Goal: Navigation & Orientation: Find specific page/section

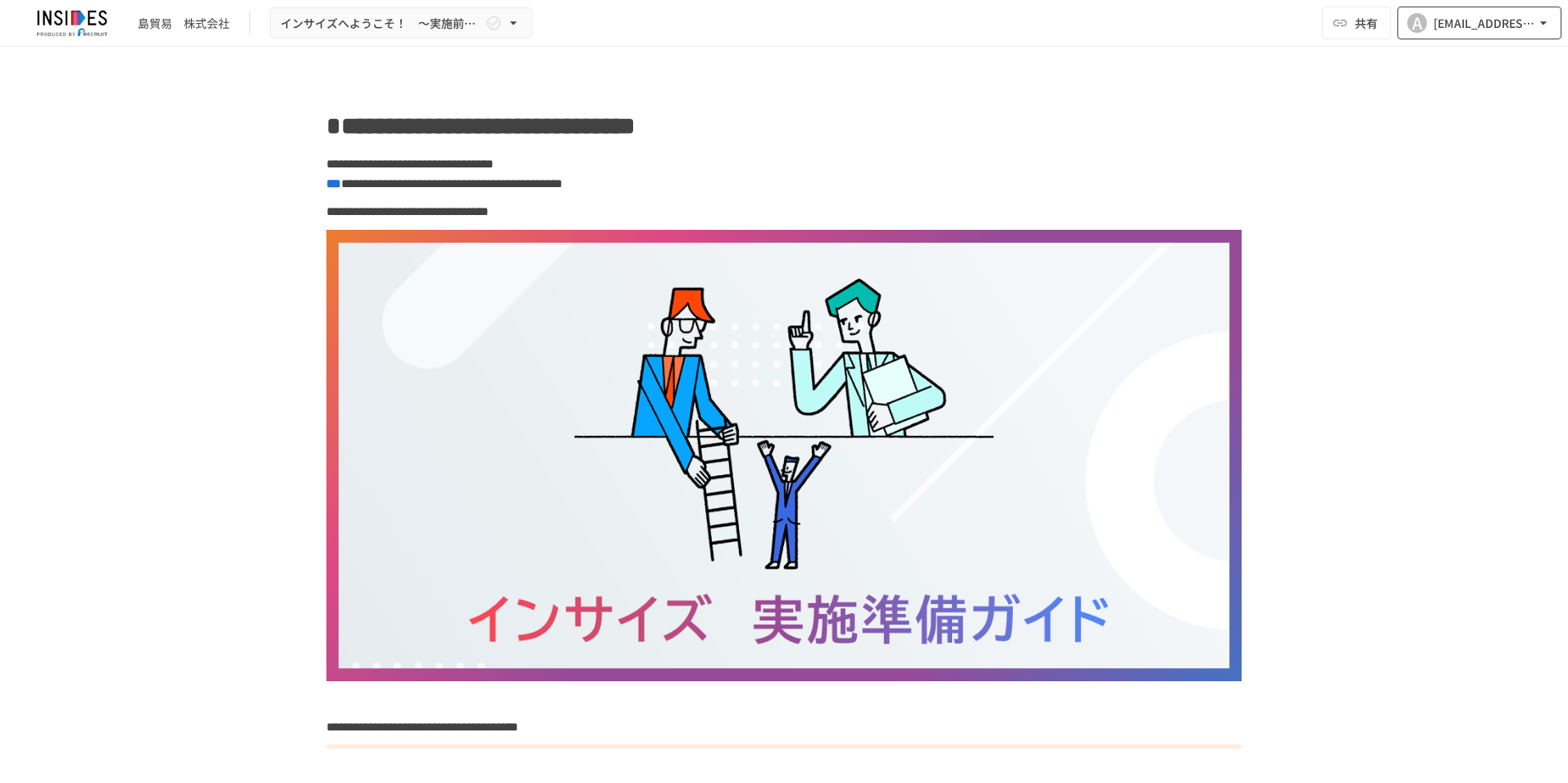
click at [1551, 23] on icon "button" at bounding box center [1543, 23] width 16 height 16
click at [1511, 71] on li "組織設定" at bounding box center [1475, 61] width 156 height 30
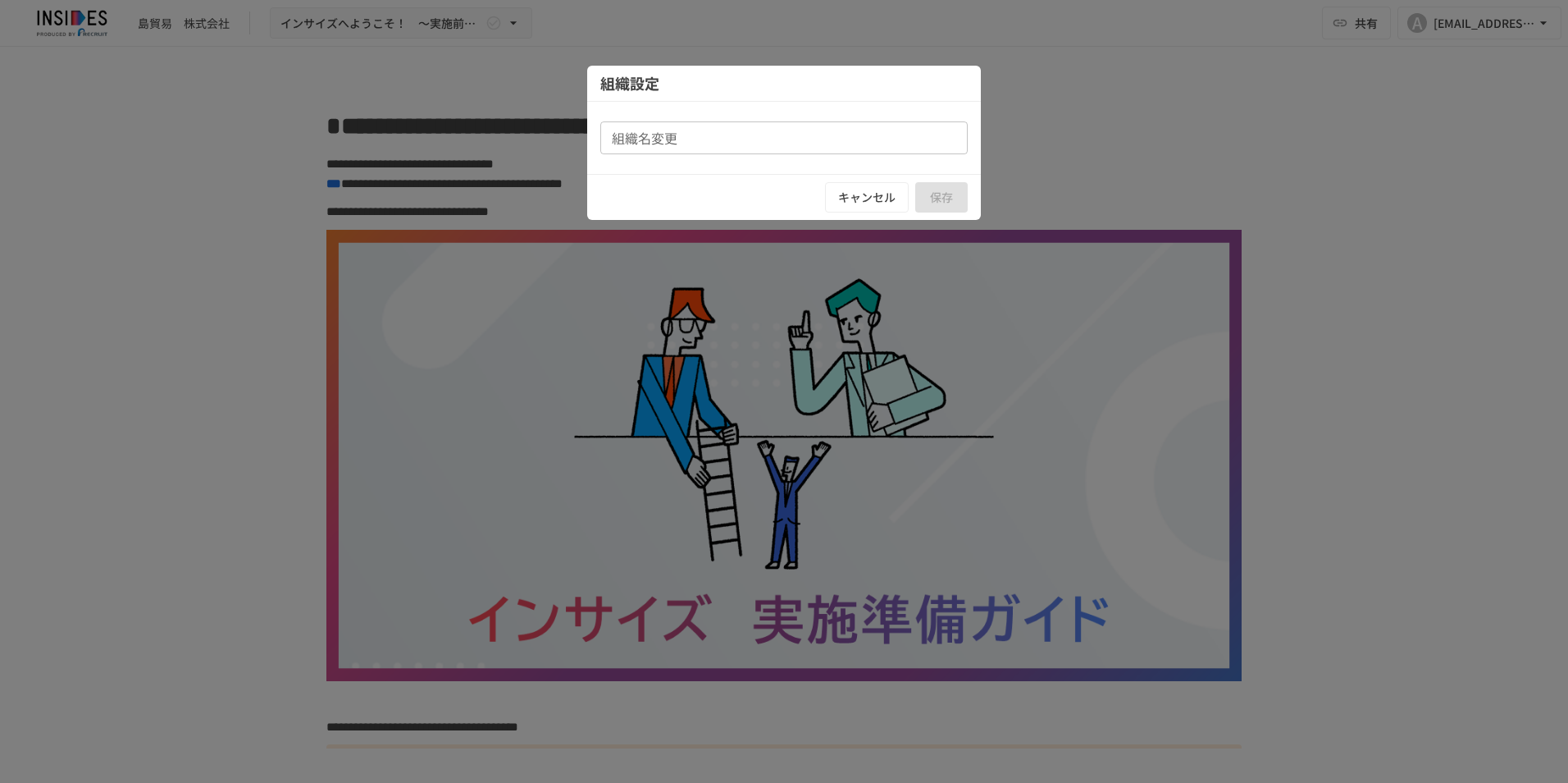
type input "********"
click at [869, 204] on button "キャンセル" at bounding box center [867, 197] width 84 height 30
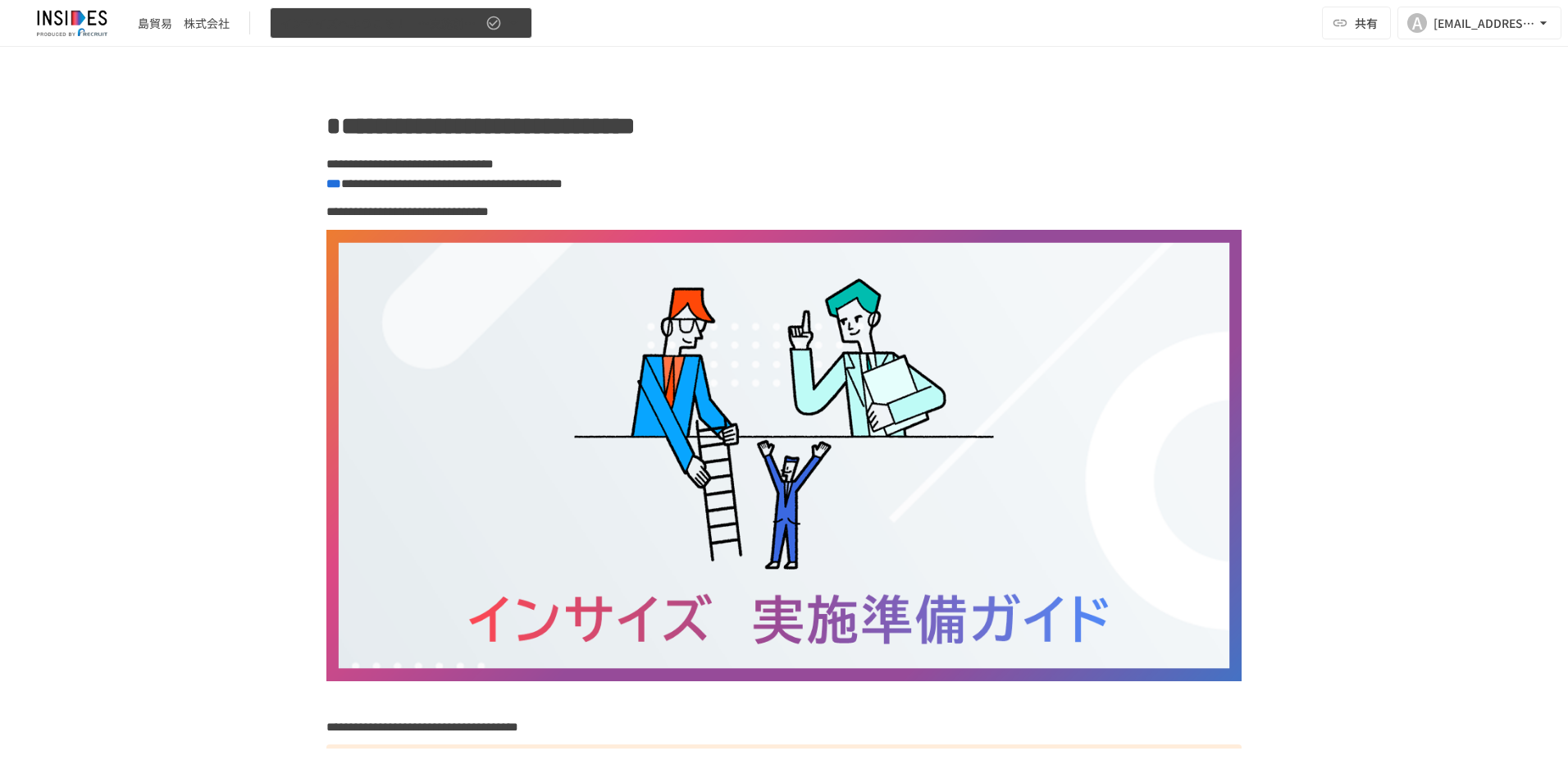
click at [512, 21] on icon "button" at bounding box center [513, 23] width 16 height 16
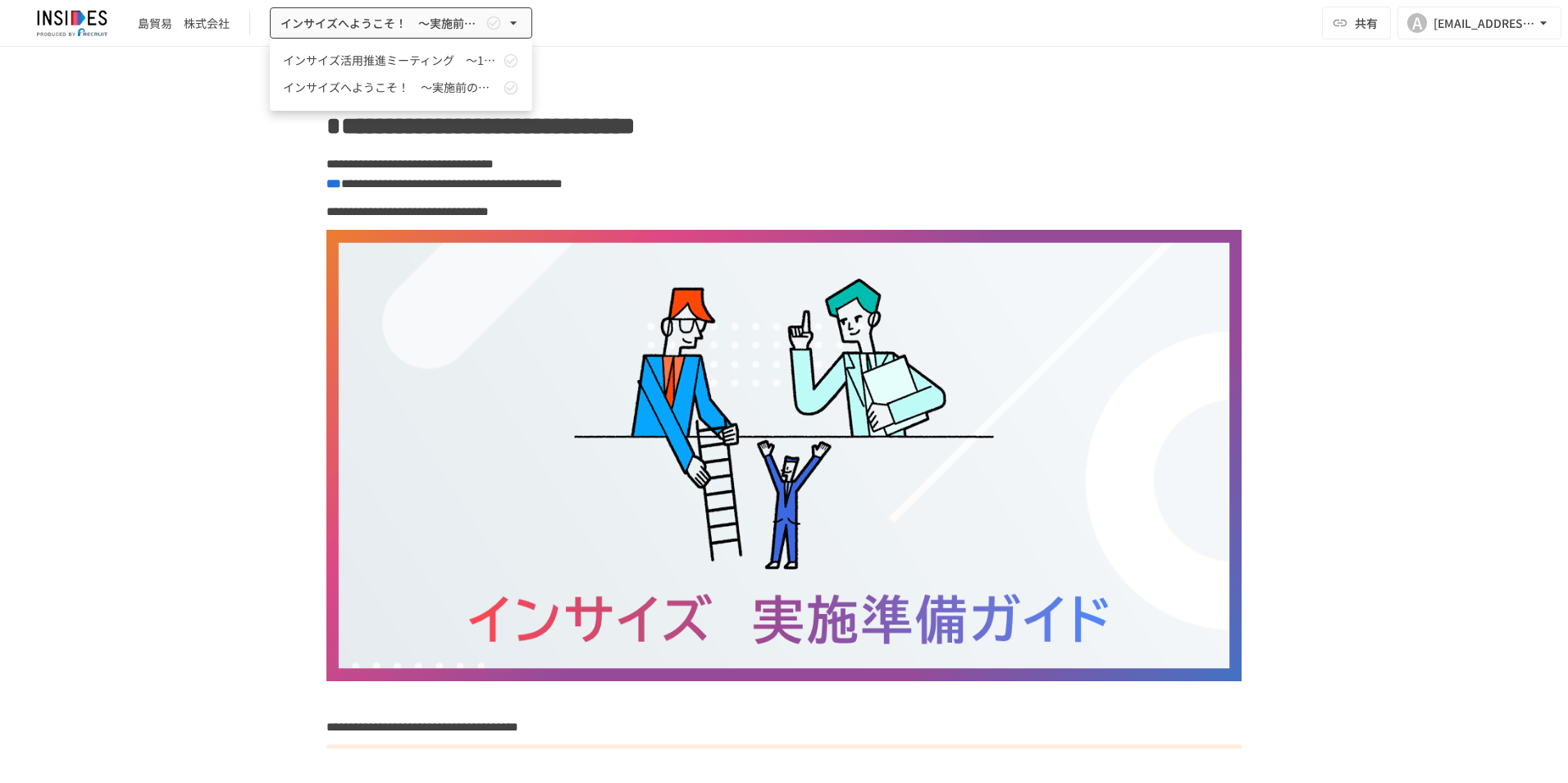
click at [205, 534] on div at bounding box center [784, 392] width 1568 height 783
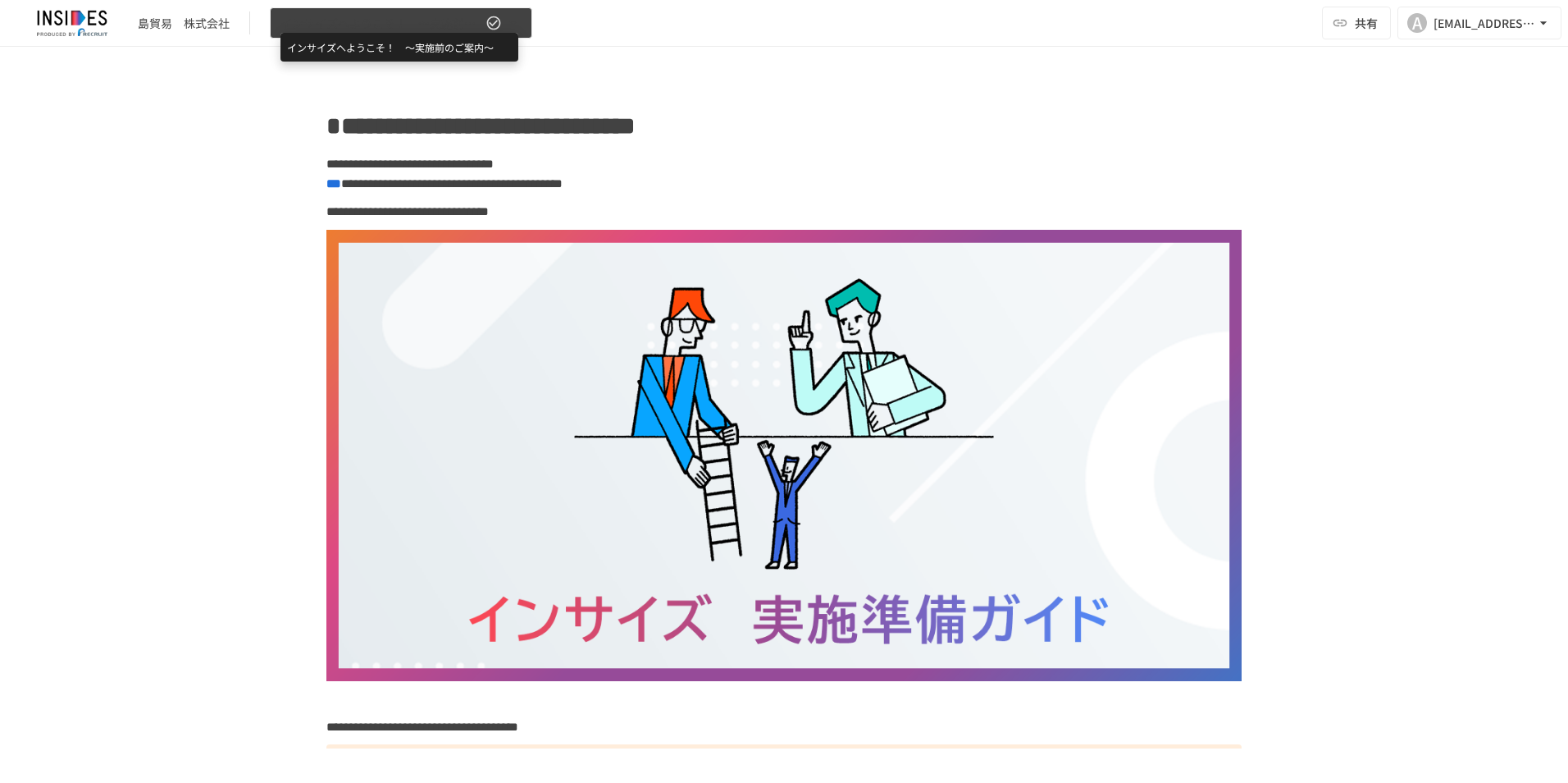
click at [477, 18] on span "インサイズへようこそ！　～実施前のご案内～" at bounding box center [381, 23] width 202 height 21
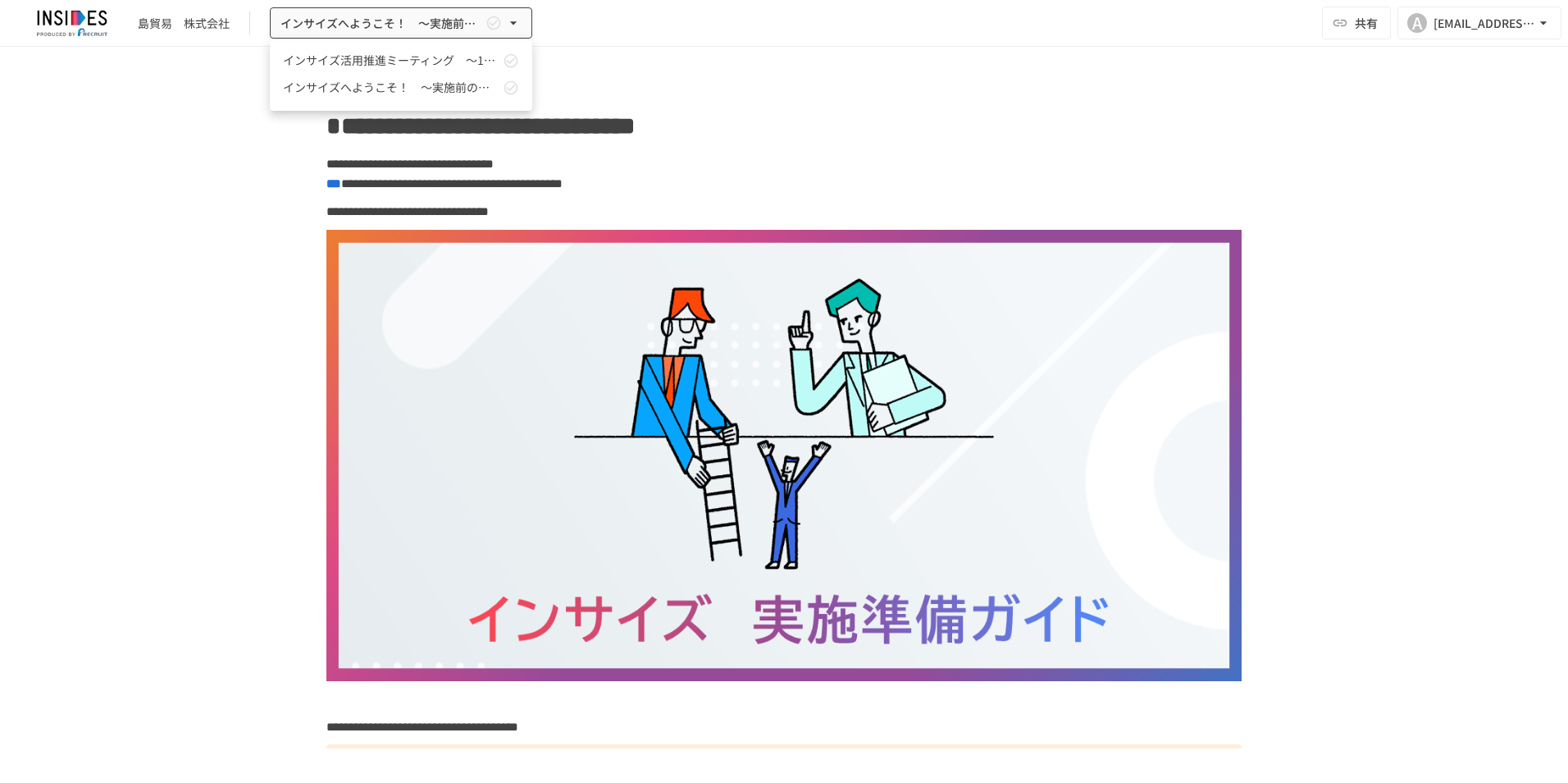
click at [459, 55] on span "インサイズ活用推進ミーティング　～1回目～" at bounding box center [391, 60] width 217 height 17
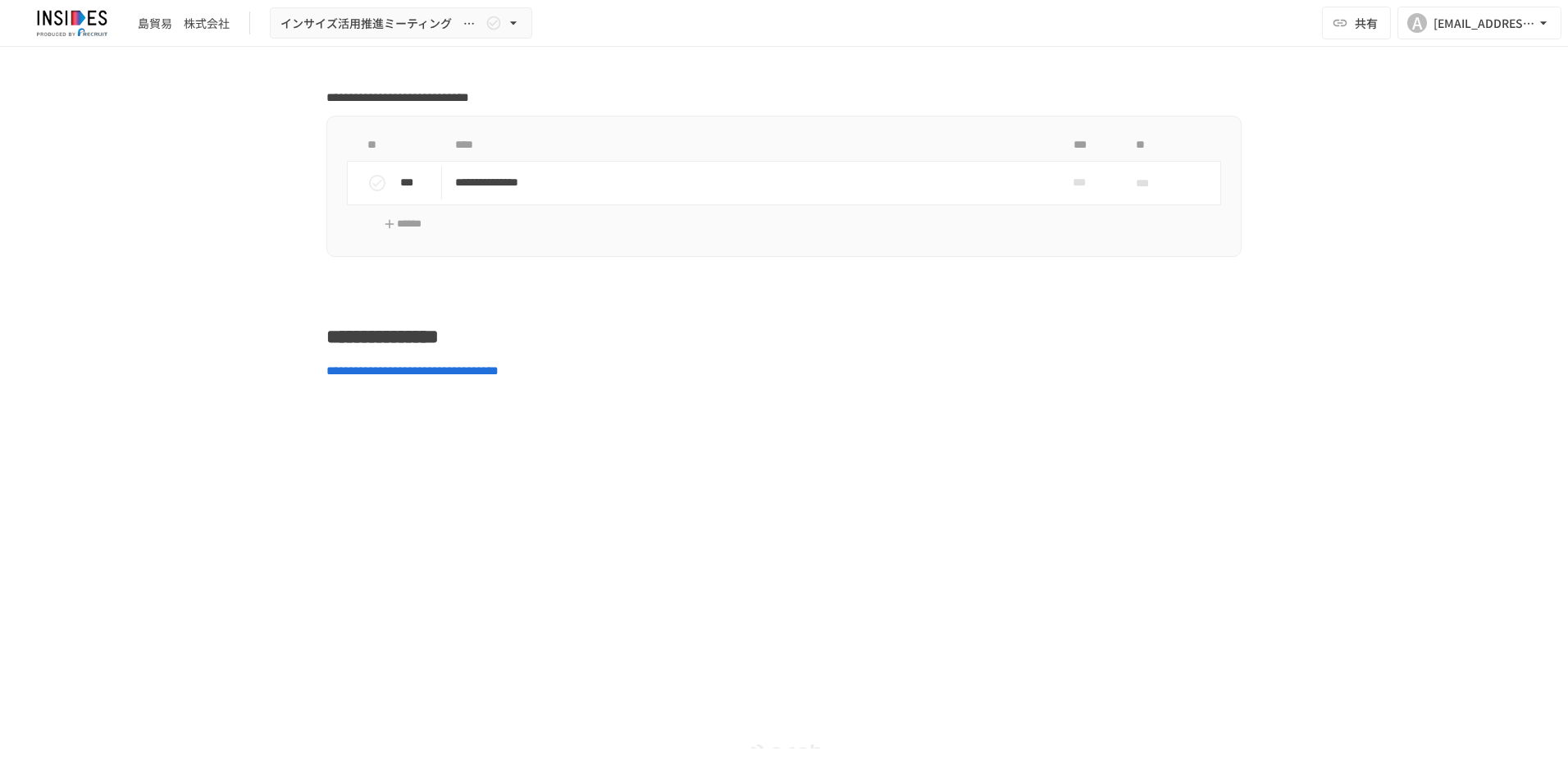
scroll to position [6130, 0]
